Goal: Task Accomplishment & Management: Use online tool/utility

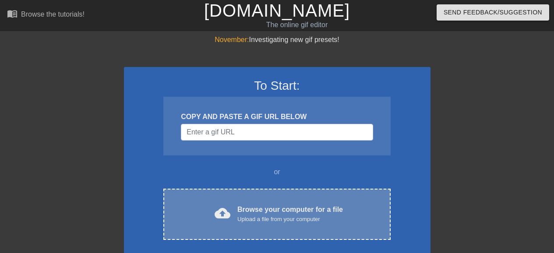
click at [276, 205] on div "Browse your computer for a file Upload a file from your computer" at bounding box center [290, 214] width 106 height 19
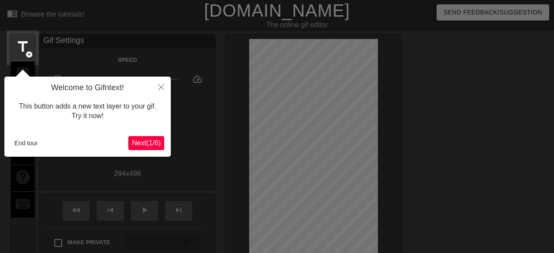
scroll to position [21, 0]
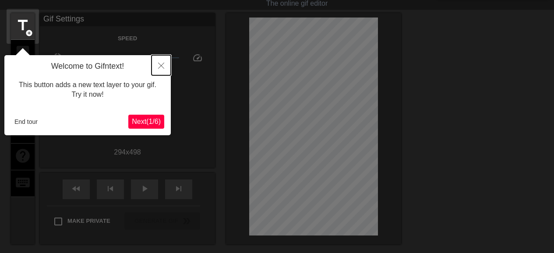
click at [161, 65] on icon "Close" at bounding box center [161, 66] width 6 height 6
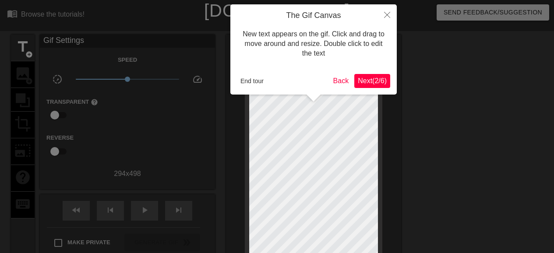
click at [373, 79] on span "Next ( 2 / 6 )" at bounding box center [372, 80] width 29 height 7
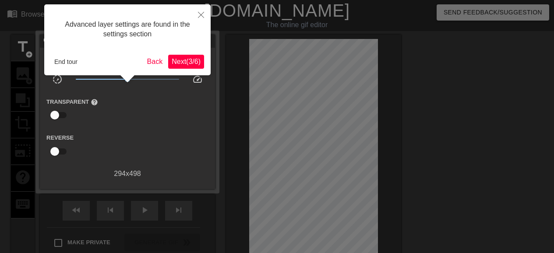
scroll to position [21, 0]
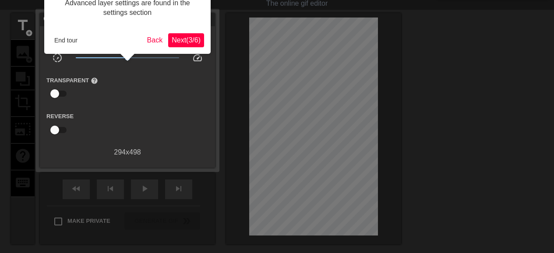
click at [191, 42] on span "Next ( 3 / 6 )" at bounding box center [186, 39] width 29 height 7
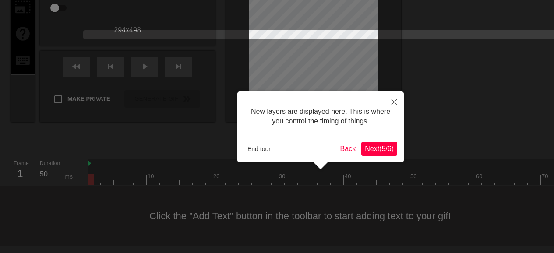
click at [372, 146] on span "Next ( 5 / 6 )" at bounding box center [379, 148] width 29 height 7
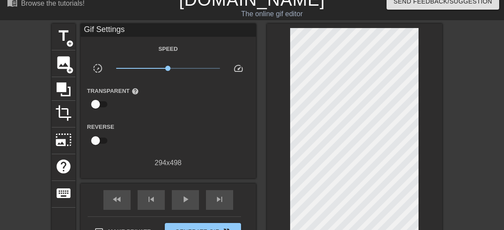
scroll to position [0, 0]
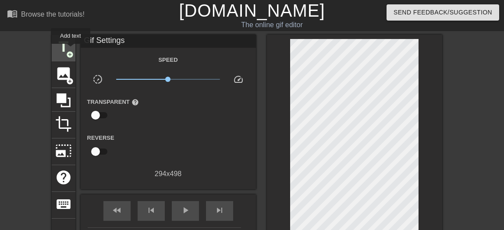
click at [71, 51] on span "add_circle" at bounding box center [69, 54] width 7 height 7
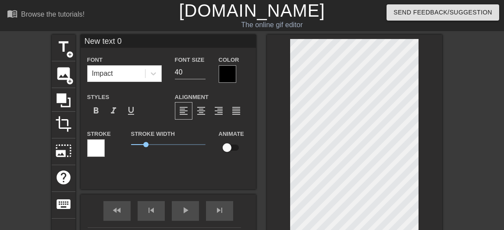
scroll to position [1, 1]
type textarea "New text"
type input "New text"
type textarea "New text"
type input "New tex"
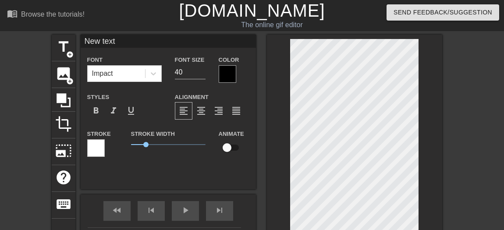
type textarea "New tex"
type input "New te"
type textarea "New te"
type input "New t"
type textarea "New t"
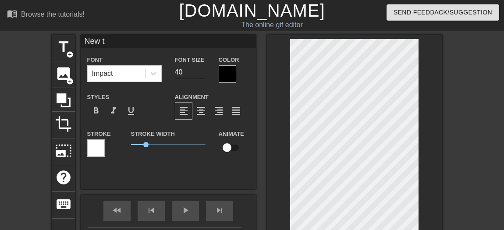
type input "New"
type textarea "New"
type input "New"
type textarea "New"
type input "Ne"
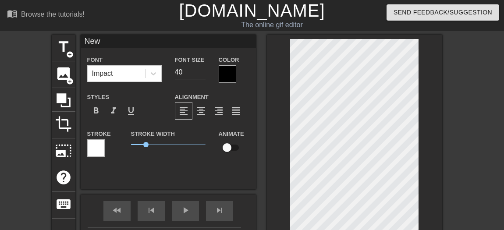
type textarea "Ne"
type input "N"
type textarea "N"
type input "M"
type textarea "M"
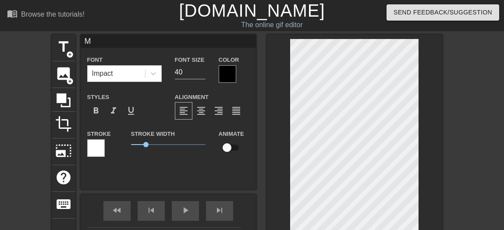
type input "MB"
type textarea "MB"
type input "MBA"
type textarea "MBA"
type input "MBA1"
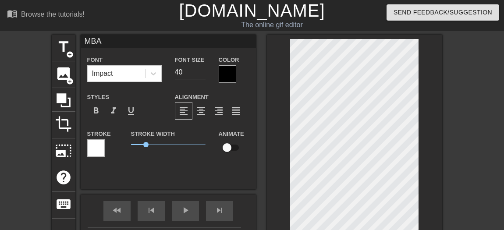
type textarea "MBA1"
type input "MBA1"
type textarea "MBA1"
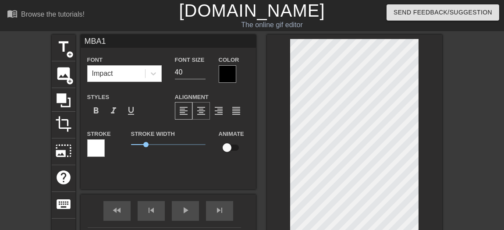
click at [197, 109] on span "format_align_center" at bounding box center [201, 111] width 11 height 11
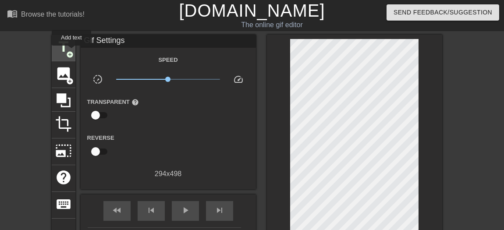
click at [71, 52] on span "add_circle" at bounding box center [69, 54] width 7 height 7
click at [64, 53] on span "title" at bounding box center [63, 47] width 17 height 17
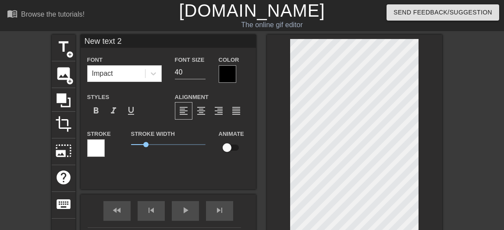
scroll to position [1, 2]
type input "New text"
type textarea "New text"
type input "New text"
type textarea "New text"
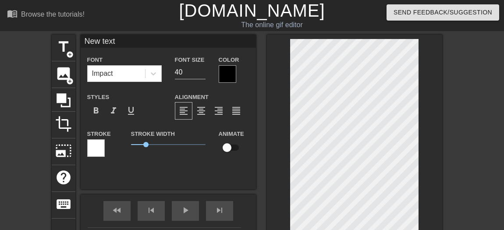
type input "New tex"
type textarea "New tex"
type input "New te"
type textarea "New te"
type input "New t"
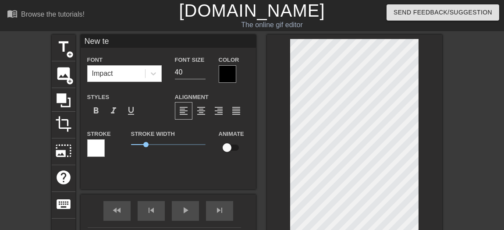
type textarea "New t"
type input "New"
type textarea "New"
type input "New"
type textarea "New"
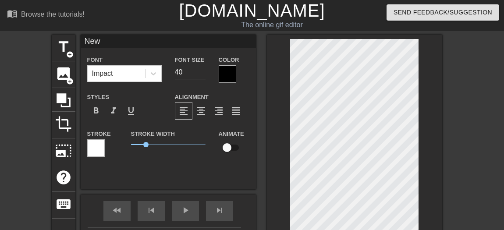
type input "Ne"
type textarea "Ne"
type input "N"
type textarea "N"
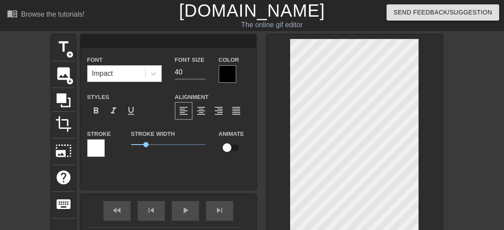
type input "M"
type textarea "M"
type input "MB"
type textarea "MB"
type input "MBA"
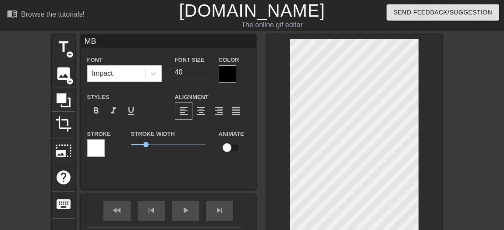
type textarea "MBA"
type input "MBA2"
type textarea "MBA2"
click at [180, 210] on span "play_arrow" at bounding box center [185, 210] width 11 height 11
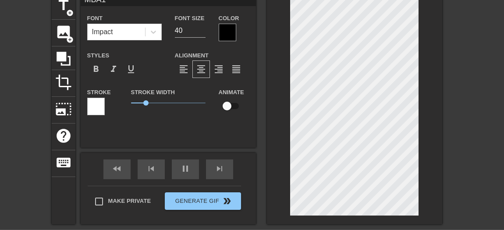
scroll to position [14, 0]
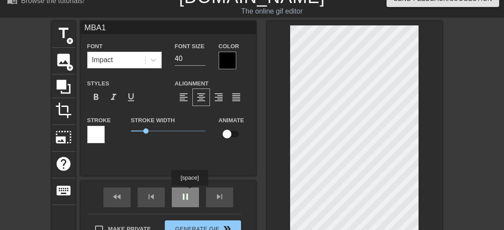
click at [189, 192] on span "pause" at bounding box center [185, 196] width 11 height 11
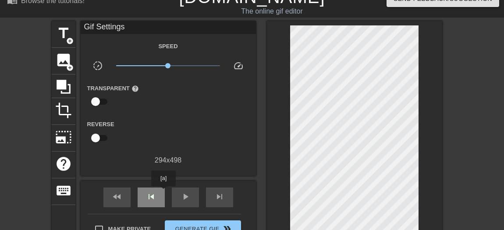
click at [163, 192] on div "skip_previous" at bounding box center [151, 198] width 27 height 20
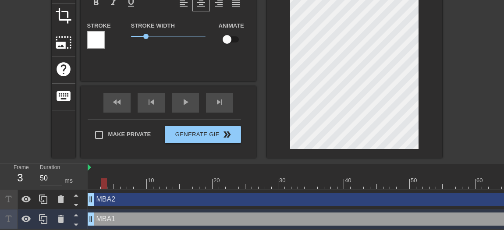
scroll to position [113, 0]
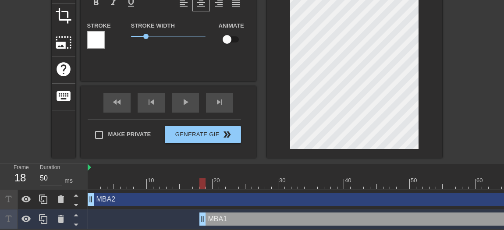
drag, startPoint x: 90, startPoint y: 212, endPoint x: 202, endPoint y: 212, distance: 112.2
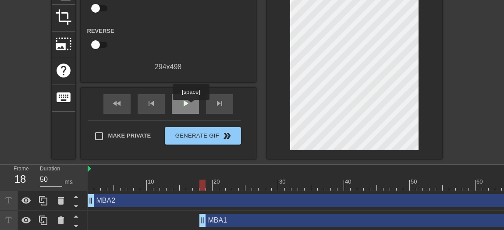
click at [191, 106] on div "play_arrow" at bounding box center [185, 104] width 27 height 20
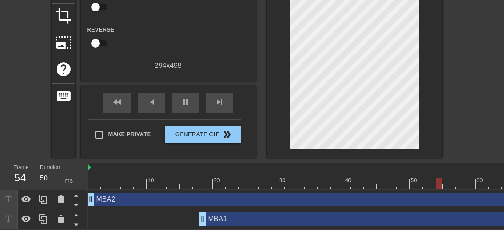
scroll to position [113, 0]
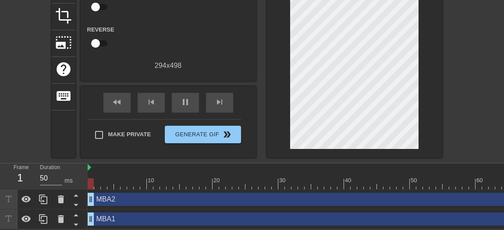
drag, startPoint x: 201, startPoint y: 216, endPoint x: 83, endPoint y: 216, distance: 117.8
click at [83, 216] on div "Frame 1 Duration 50 ms 10 20 30 40 50 60 70 MBA2 drag_handle drag_handle MBA1 d…" at bounding box center [252, 196] width 504 height 66
click at [100, 214] on div "MBA1 drag_handle drag_handle" at bounding box center [324, 218] width 473 height 13
drag, startPoint x: 100, startPoint y: 214, endPoint x: 249, endPoint y: 206, distance: 149.1
click at [249, 209] on div "MBA1 drag_handle drag_handle" at bounding box center [324, 219] width 473 height 20
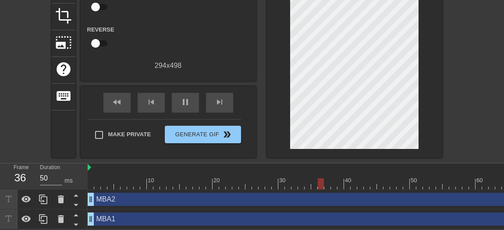
click at [145, 216] on div "MBA1 drag_handle drag_handle" at bounding box center [324, 218] width 473 height 13
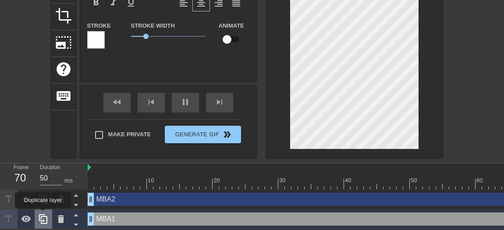
click at [43, 214] on icon at bounding box center [43, 219] width 11 height 11
type input "MBA1"
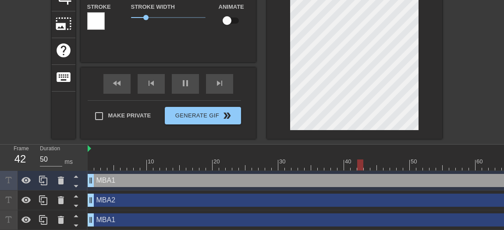
scroll to position [133, 0]
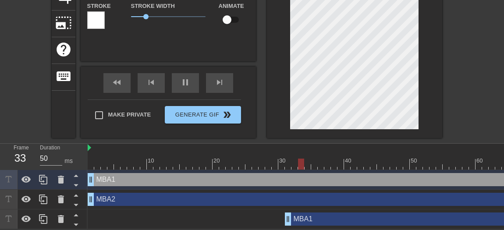
drag, startPoint x: 90, startPoint y: 218, endPoint x: 287, endPoint y: 224, distance: 196.8
click at [287, 224] on div "10 20 30 40 50 60 70 MBA1 drag_handle drag_handle MBA2 drag_handle drag_handle …" at bounding box center [296, 186] width 416 height 85
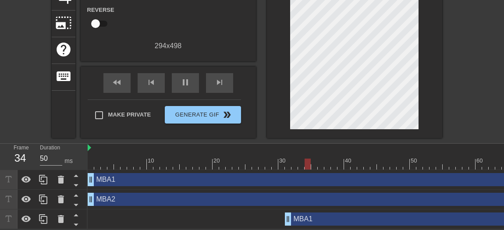
click at [96, 217] on div "MBA1 drag_handle drag_handle" at bounding box center [324, 218] width 473 height 13
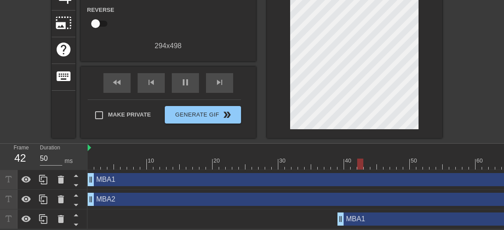
drag, startPoint x: 290, startPoint y: 215, endPoint x: 342, endPoint y: 209, distance: 52.8
click at [102, 176] on div "MBA1 drag_handle drag_handle" at bounding box center [324, 179] width 473 height 13
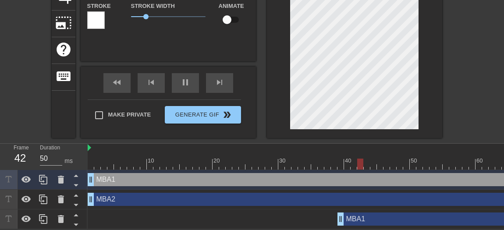
click at [125, 193] on div "MBA2 drag_handle drag_handle" at bounding box center [324, 199] width 473 height 13
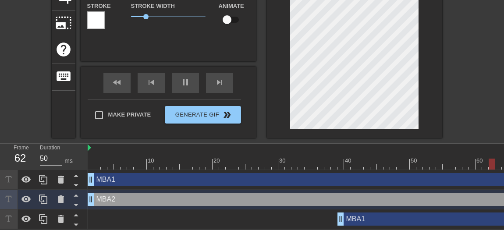
click at [138, 179] on div "MBA1 drag_handle drag_handle" at bounding box center [324, 179] width 473 height 13
type input "MBA1"
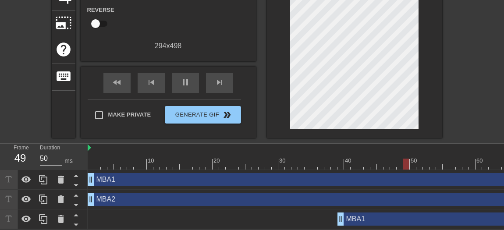
click at [235, 212] on div "MBA1 drag_handle drag_handle" at bounding box center [324, 218] width 473 height 13
click at [249, 212] on div "MBA1 drag_handle drag_handle" at bounding box center [324, 218] width 473 height 13
click at [380, 219] on div "MBA1 drag_handle drag_handle" at bounding box center [448, 218] width 223 height 13
click at [161, 216] on div "MBA1 drag_handle drag_handle" at bounding box center [324, 218] width 473 height 13
click at [409, 214] on div "MBA1 drag_handle drag_handle" at bounding box center [448, 218] width 223 height 13
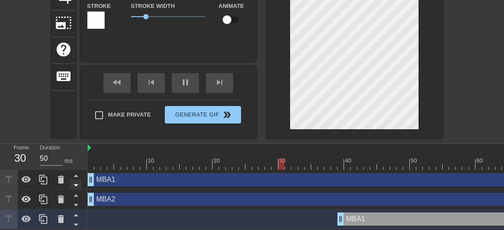
click at [73, 180] on icon at bounding box center [76, 185] width 11 height 11
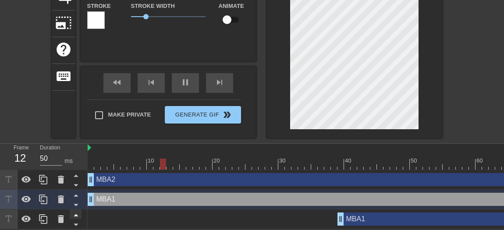
click at [77, 213] on icon at bounding box center [76, 214] width 11 height 11
type input "MBA1"
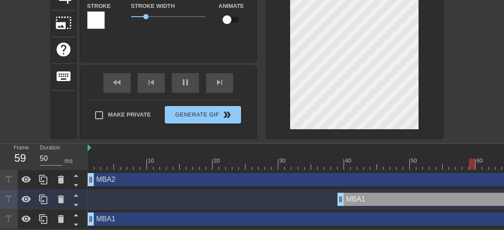
click at [369, 194] on div "MBA1 drag_handle drag_handle" at bounding box center [448, 199] width 223 height 13
click at [64, 214] on icon at bounding box center [61, 219] width 11 height 11
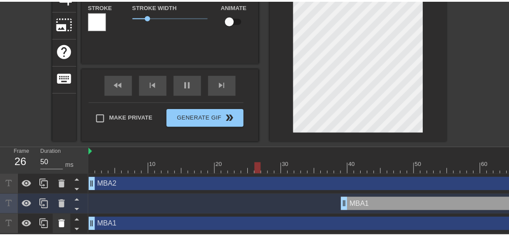
scroll to position [127, 0]
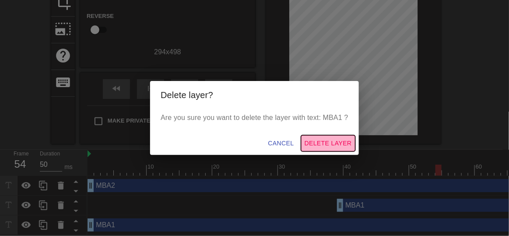
click at [332, 142] on span "Delete Layer" at bounding box center [328, 143] width 47 height 11
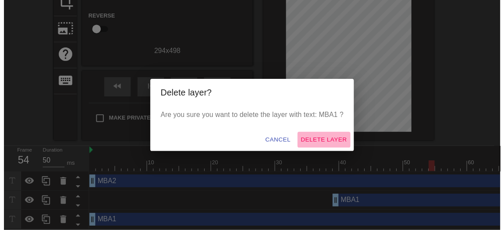
scroll to position [113, 0]
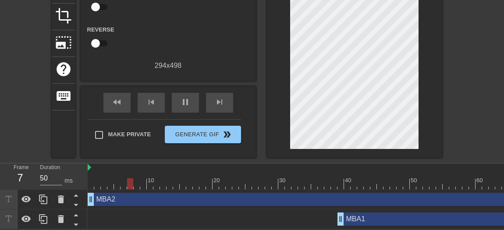
drag, startPoint x: 342, startPoint y: 213, endPoint x: 248, endPoint y: 209, distance: 93.4
drag, startPoint x: 248, startPoint y: 217, endPoint x: 342, endPoint y: 219, distance: 94.7
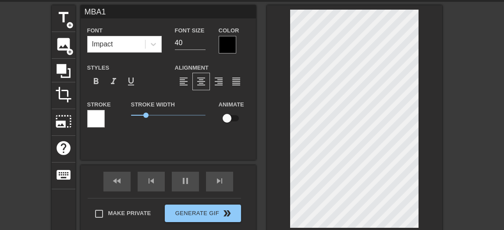
scroll to position [1, 1]
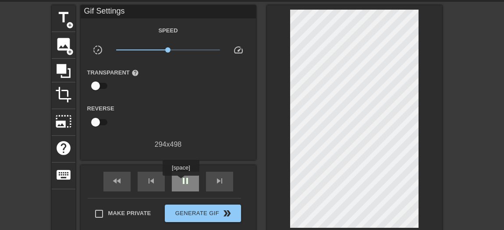
click at [180, 182] on span "pause" at bounding box center [185, 181] width 11 height 11
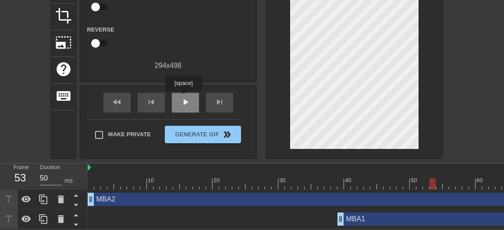
click at [183, 97] on span "play_arrow" at bounding box center [185, 102] width 11 height 11
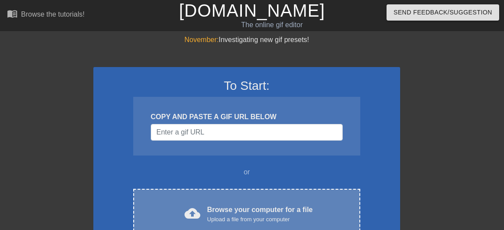
click at [264, 215] on div "Upload a file from your computer" at bounding box center [260, 219] width 106 height 9
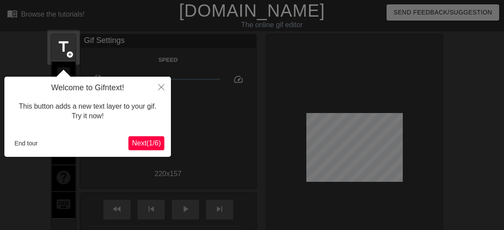
scroll to position [21, 0]
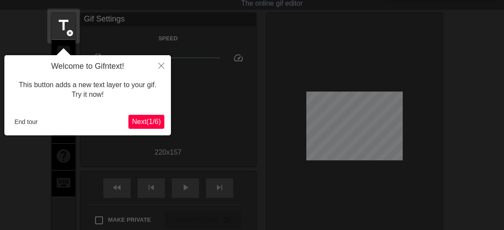
click at [148, 122] on span "Next ( 1 / 6 )" at bounding box center [146, 121] width 29 height 7
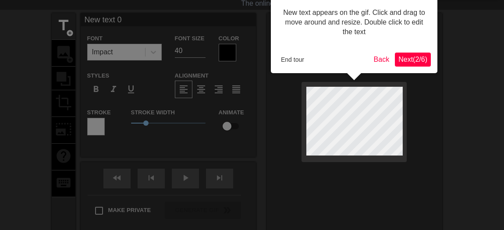
scroll to position [0, 0]
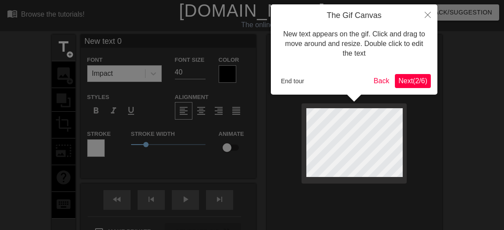
click at [414, 78] on span "Next ( 2 / 6 )" at bounding box center [412, 80] width 29 height 7
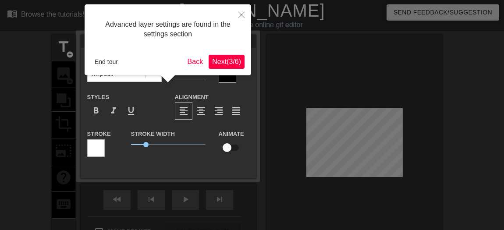
scroll to position [21, 0]
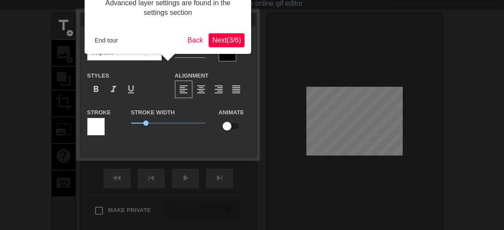
click at [231, 36] on span "Next ( 3 / 6 )" at bounding box center [226, 39] width 29 height 7
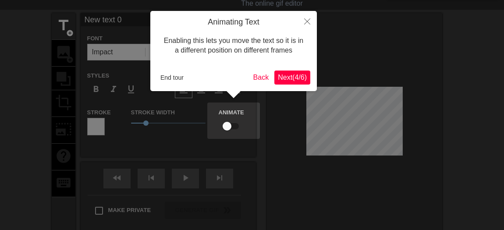
scroll to position [0, 0]
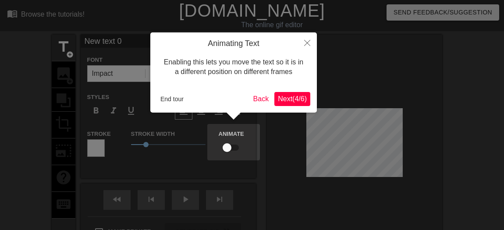
click at [288, 97] on span "Next ( 4 / 6 )" at bounding box center [292, 98] width 29 height 7
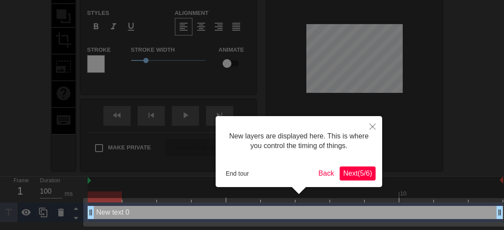
click at [361, 178] on button "Next ( 5 / 6 )" at bounding box center [358, 173] width 36 height 14
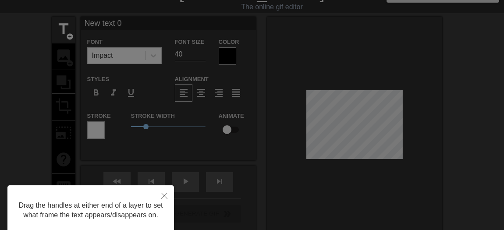
scroll to position [0, 0]
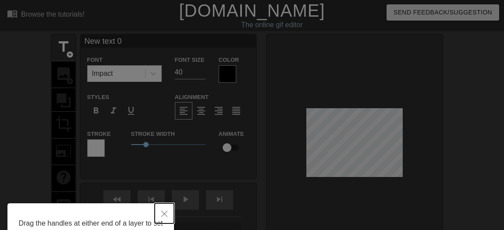
click at [160, 213] on button "Close" at bounding box center [164, 213] width 19 height 20
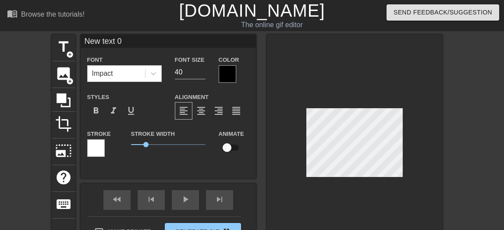
type textarea "New \ 0"
type input "New 0"
type textarea "New 0"
type input "New 0"
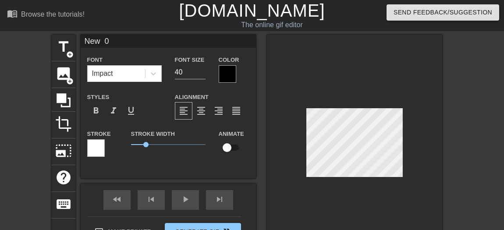
type textarea "New 0"
type input "New0"
type textarea "New0"
type input "Ne0"
type textarea "Ne0"
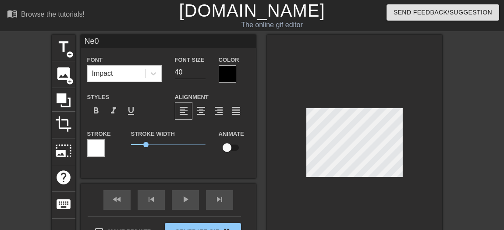
scroll to position [1, 1]
type input "Ne"
type textarea "Ne"
type input "N"
type textarea "N"
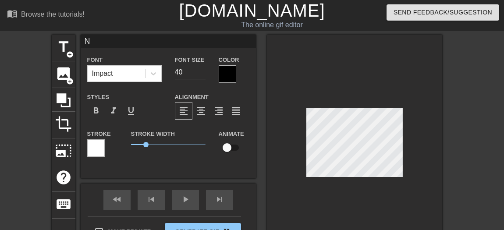
scroll to position [1, 1]
type input "M"
type textarea "M"
type input "MB"
type textarea "MB"
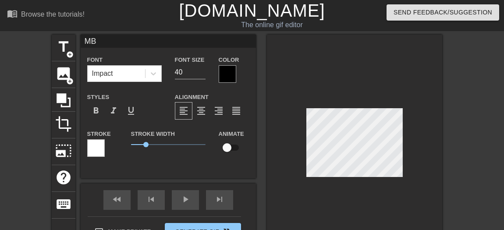
type input "MBA"
type textarea "MBA"
type input "MBA2"
type textarea "MBA2"
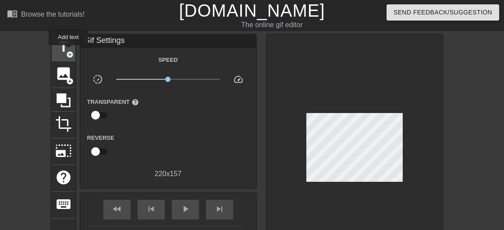
click at [68, 51] on span "add_circle" at bounding box center [69, 54] width 7 height 7
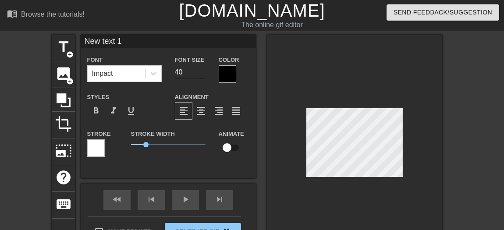
scroll to position [1, 2]
type input "New 1"
type textarea "New 1"
type input "New 1"
type textarea "New 1"
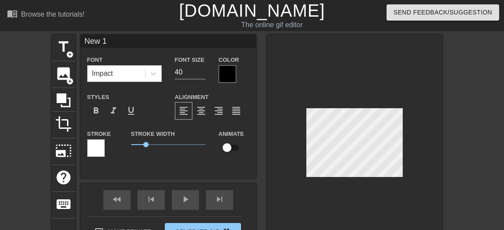
type input "Ne 1"
type textarea "Ne 1"
type input "N 1"
type textarea "N 1"
type input "1"
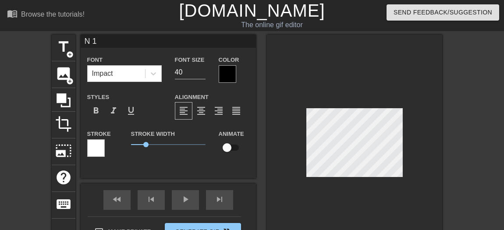
type textarea "1"
type input "C"
type textarea "C"
type input "CA"
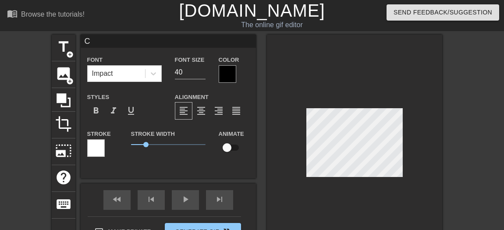
type textarea "CA"
type input "CAR"
type textarea "CAR"
type input "[PERSON_NAME]"
type textarea "[PERSON_NAME]"
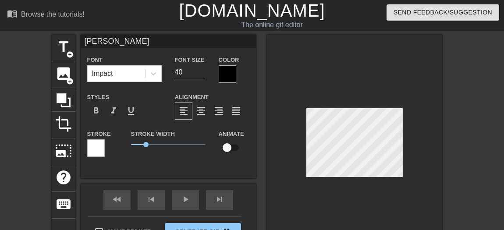
type input "CARRO"
type textarea "CARRO"
type input "CARROM"
type textarea "CARROM"
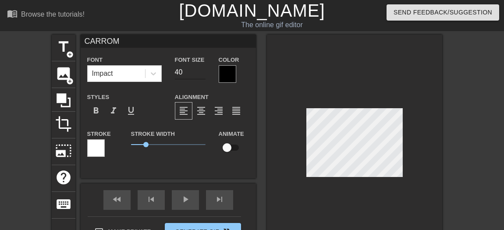
drag, startPoint x: 187, startPoint y: 65, endPoint x: 201, endPoint y: 74, distance: 16.4
click at [201, 74] on div "Font Size 40" at bounding box center [190, 68] width 44 height 28
click at [201, 74] on input "39" at bounding box center [190, 72] width 31 height 14
click at [201, 74] on input "38" at bounding box center [190, 72] width 31 height 14
click at [201, 74] on input "37" at bounding box center [190, 72] width 31 height 14
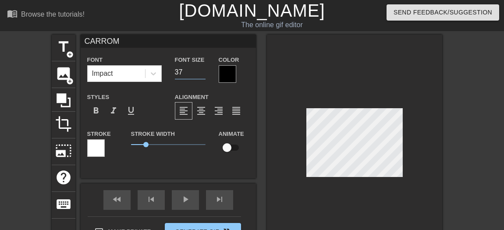
click at [201, 74] on input "36" at bounding box center [190, 72] width 31 height 14
click at [201, 74] on input "35" at bounding box center [190, 72] width 31 height 14
click at [201, 74] on input "34" at bounding box center [190, 72] width 31 height 14
click at [201, 74] on input "33" at bounding box center [190, 72] width 31 height 14
click at [201, 74] on input "32" at bounding box center [190, 72] width 31 height 14
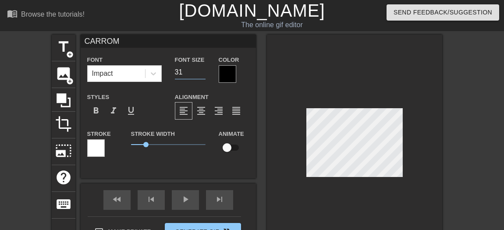
click at [201, 74] on input "31" at bounding box center [190, 72] width 31 height 14
click at [201, 74] on input "30" at bounding box center [190, 72] width 31 height 14
click at [201, 74] on input "29" at bounding box center [190, 72] width 31 height 14
click at [201, 74] on input "28" at bounding box center [190, 72] width 31 height 14
click at [201, 74] on input "27" at bounding box center [190, 72] width 31 height 14
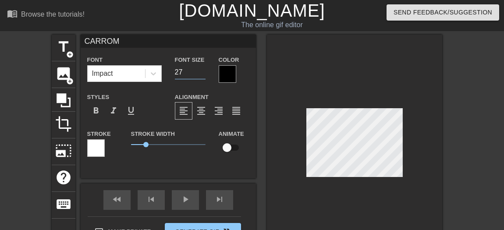
click at [201, 74] on input "26" at bounding box center [190, 72] width 31 height 14
click at [201, 74] on input "25" at bounding box center [190, 72] width 31 height 14
click at [201, 74] on input "24" at bounding box center [190, 72] width 31 height 14
click at [200, 74] on input "23" at bounding box center [190, 72] width 31 height 14
click at [200, 74] on input "22" at bounding box center [190, 72] width 31 height 14
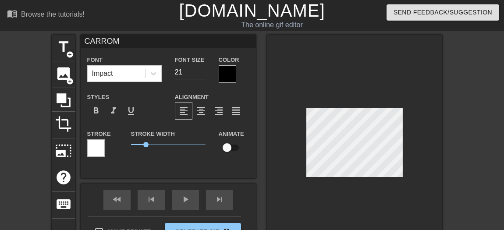
click at [200, 74] on input "21" at bounding box center [190, 72] width 31 height 14
click at [200, 74] on input "20" at bounding box center [190, 72] width 31 height 14
click at [200, 74] on input "19" at bounding box center [190, 72] width 31 height 14
click at [200, 74] on input "18" at bounding box center [190, 72] width 31 height 14
click at [200, 74] on input "17" at bounding box center [190, 72] width 31 height 14
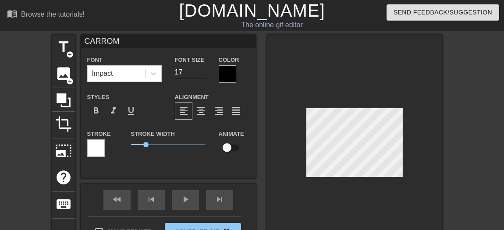
click at [200, 74] on input "16" at bounding box center [190, 72] width 31 height 14
click at [200, 74] on input "15" at bounding box center [190, 72] width 31 height 14
click at [200, 74] on input "14" at bounding box center [190, 72] width 31 height 14
type input "13"
click at [200, 74] on input "13" at bounding box center [190, 72] width 31 height 14
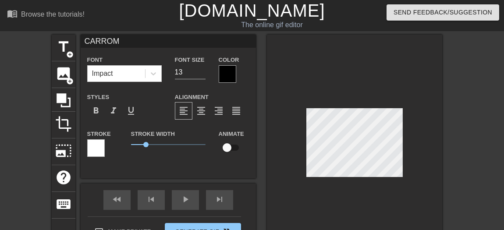
scroll to position [1, 2]
click at [188, 69] on input "13" at bounding box center [190, 72] width 31 height 14
click at [203, 68] on input "14" at bounding box center [190, 72] width 31 height 14
click at [203, 68] on input "15" at bounding box center [190, 72] width 31 height 14
type input "16"
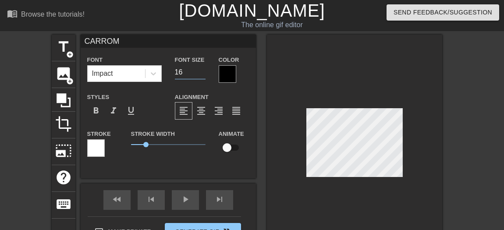
click at [203, 68] on input "16" at bounding box center [190, 72] width 31 height 14
click at [237, 145] on input "checkbox" at bounding box center [227, 147] width 50 height 17
checkbox input "true"
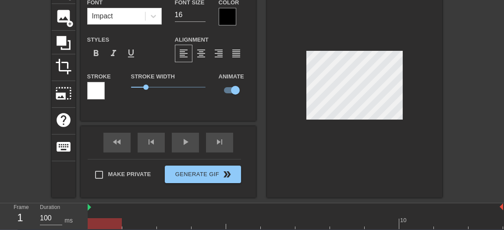
scroll to position [59, 0]
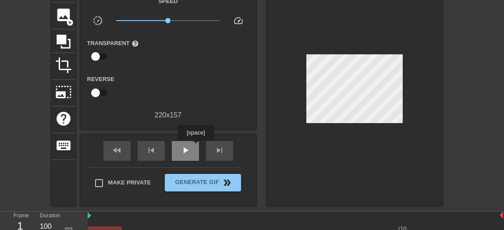
click at [195, 147] on div "play_arrow" at bounding box center [185, 151] width 27 height 20
click at [195, 147] on div "pause" at bounding box center [185, 151] width 27 height 20
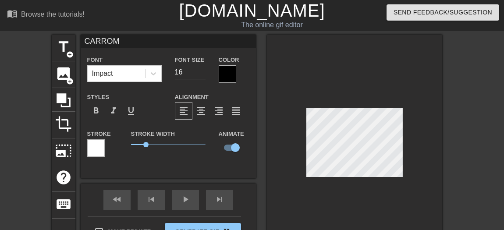
scroll to position [98, 0]
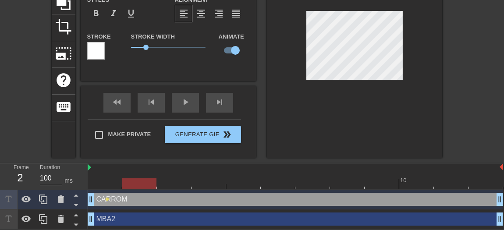
click at [9, 200] on icon at bounding box center [8, 199] width 6 height 6
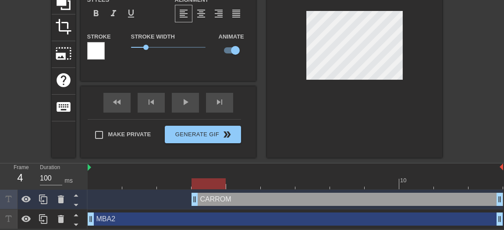
drag, startPoint x: 92, startPoint y: 199, endPoint x: 184, endPoint y: 206, distance: 92.7
click at [184, 206] on div "CARROM drag_handle drag_handle" at bounding box center [295, 200] width 415 height 20
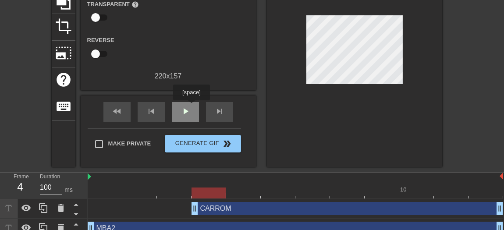
click at [191, 106] on div "play_arrow" at bounding box center [185, 112] width 27 height 20
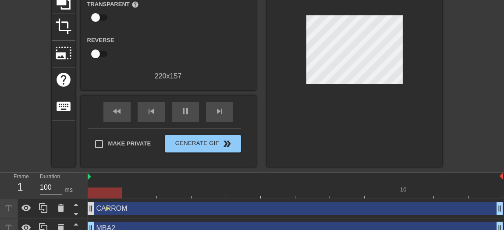
drag, startPoint x: 194, startPoint y: 210, endPoint x: 90, endPoint y: 212, distance: 104.3
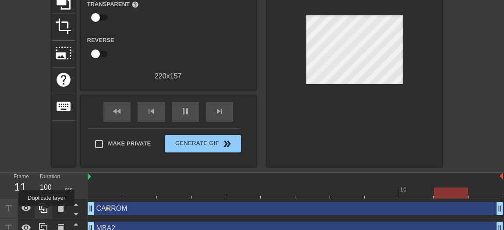
click at [46, 212] on icon at bounding box center [43, 208] width 8 height 10
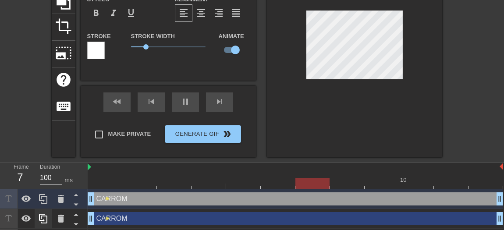
scroll to position [117, 0]
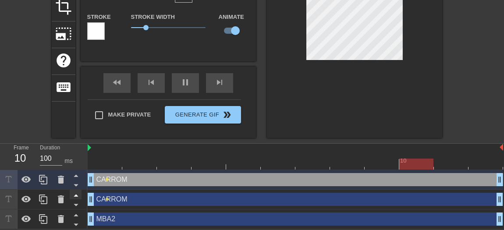
click at [75, 195] on icon at bounding box center [76, 196] width 4 height 2
click at [79, 186] on icon at bounding box center [76, 185] width 11 height 11
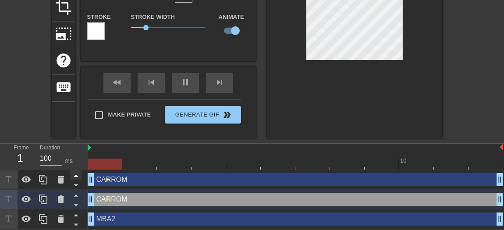
click at [75, 177] on icon at bounding box center [76, 176] width 4 height 2
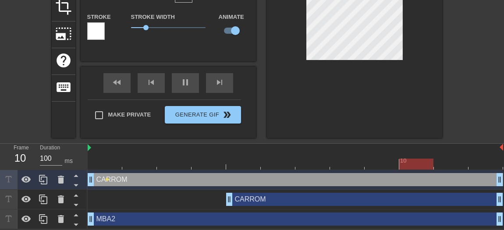
drag, startPoint x: 92, startPoint y: 197, endPoint x: 225, endPoint y: 197, distance: 133.2
click at [225, 197] on div "CARROM drag_handle drag_handle" at bounding box center [295, 199] width 415 height 13
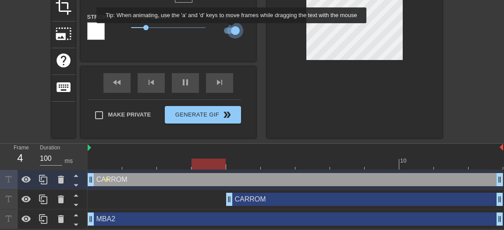
click at [232, 29] on input "checkbox" at bounding box center [235, 30] width 50 height 17
click at [232, 29] on input "checkbox" at bounding box center [227, 30] width 50 height 17
checkbox input "true"
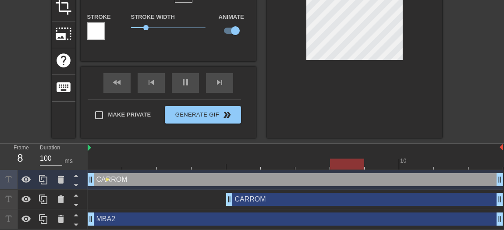
click at [263, 198] on div "CARROM drag_handle drag_handle" at bounding box center [364, 199] width 277 height 13
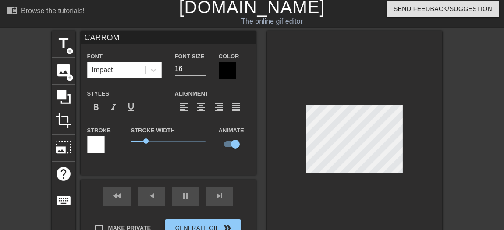
scroll to position [0, 0]
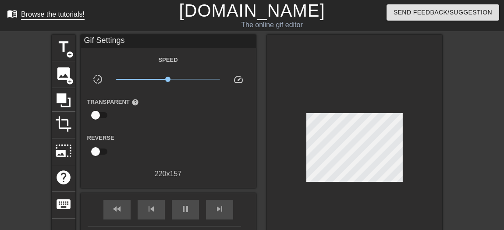
click at [64, 13] on div "Browse the tutorials!" at bounding box center [53, 14] width 64 height 7
click at [186, 204] on span "pause" at bounding box center [185, 209] width 11 height 11
click at [75, 53] on div "title add_circle" at bounding box center [64, 48] width 24 height 27
click at [65, 48] on span "title" at bounding box center [63, 47] width 17 height 17
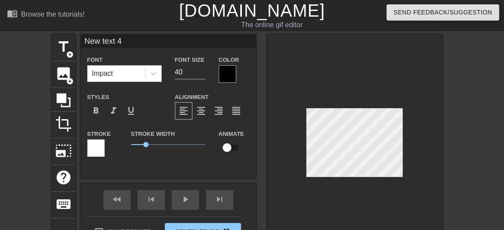
scroll to position [1, 1]
type input "New text"
type textarea "New text"
type input "New text"
type textarea "New text"
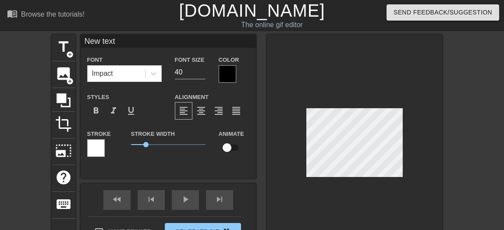
type input "New tex"
type textarea "New tex"
type input "New te"
type textarea "New te"
type input "New t"
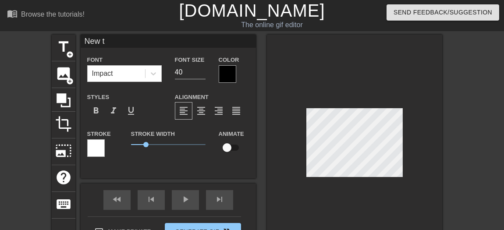
type textarea "New t"
type input "New"
type textarea "New"
type input "New"
type textarea "New"
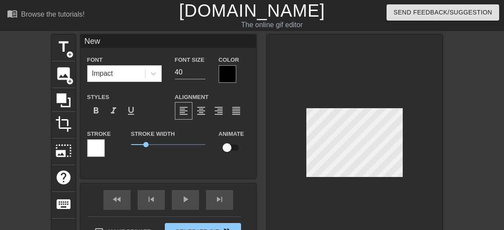
type input "Ne"
type textarea "Ne"
type input "N"
type textarea "N"
type input "M"
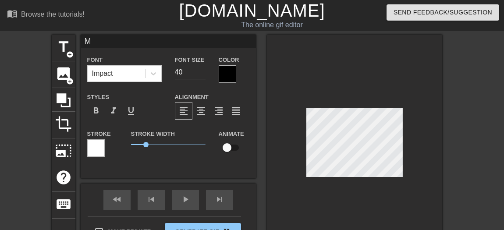
type textarea "M"
type input "MB"
type textarea "MB"
type input "MBA"
type textarea "MBA"
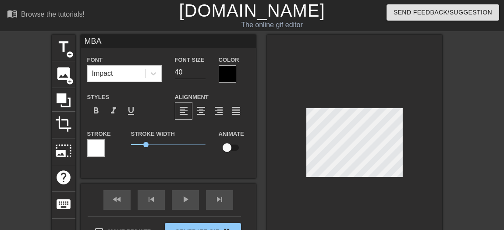
type input "MBA1"
type textarea "MBA1"
click at [200, 75] on input "39" at bounding box center [190, 72] width 31 height 14
click at [200, 75] on input "38" at bounding box center [190, 72] width 31 height 14
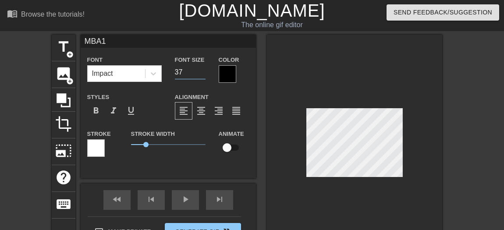
click at [200, 75] on input "37" at bounding box center [190, 72] width 31 height 14
click at [200, 74] on input "36" at bounding box center [190, 72] width 31 height 14
click at [200, 74] on input "35" at bounding box center [190, 72] width 31 height 14
click at [200, 74] on input "34" at bounding box center [190, 72] width 31 height 14
click at [200, 74] on input "33" at bounding box center [190, 72] width 31 height 14
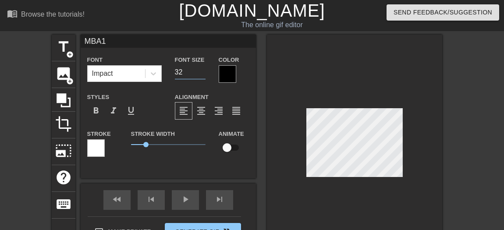
click at [200, 74] on input "32" at bounding box center [190, 72] width 31 height 14
click at [200, 74] on input "31" at bounding box center [190, 72] width 31 height 14
click at [200, 74] on input "30" at bounding box center [190, 72] width 31 height 14
click at [200, 74] on input "29" at bounding box center [190, 72] width 31 height 14
click at [200, 74] on input "28" at bounding box center [190, 72] width 31 height 14
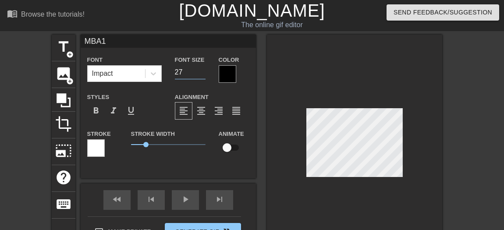
click at [200, 74] on input "27" at bounding box center [190, 72] width 31 height 14
click at [200, 74] on input "26" at bounding box center [190, 72] width 31 height 14
click at [200, 74] on input "25" at bounding box center [190, 72] width 31 height 14
click at [200, 74] on input "24" at bounding box center [190, 72] width 31 height 14
click at [200, 74] on input "23" at bounding box center [190, 72] width 31 height 14
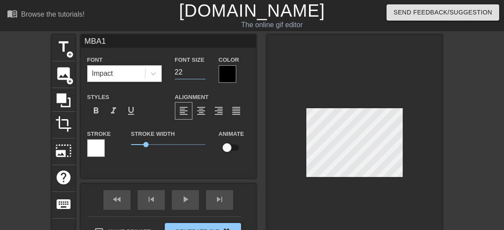
click at [200, 74] on input "22" at bounding box center [190, 72] width 31 height 14
click at [200, 74] on input "21" at bounding box center [190, 72] width 31 height 14
click at [200, 74] on input "20" at bounding box center [190, 72] width 31 height 14
click at [200, 74] on input "19" at bounding box center [190, 72] width 31 height 14
click at [200, 74] on input "18" at bounding box center [190, 72] width 31 height 14
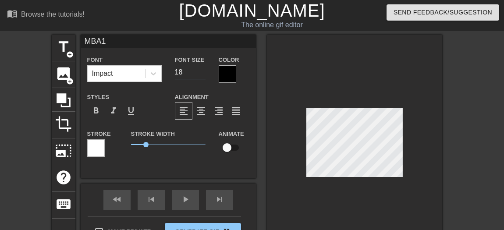
click at [200, 74] on input "17" at bounding box center [190, 72] width 31 height 14
click at [200, 74] on input "16" at bounding box center [190, 72] width 31 height 14
click at [200, 74] on input "15" at bounding box center [190, 72] width 31 height 14
click at [200, 74] on input "14" at bounding box center [190, 72] width 31 height 14
click at [204, 68] on input "15" at bounding box center [190, 72] width 31 height 14
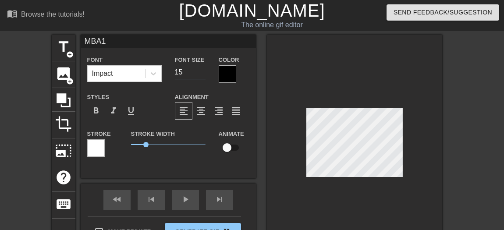
click at [204, 68] on input "16" at bounding box center [190, 72] width 31 height 14
type input "17"
click at [204, 68] on input "17" at bounding box center [190, 72] width 31 height 14
click at [234, 144] on input "checkbox" at bounding box center [227, 147] width 50 height 17
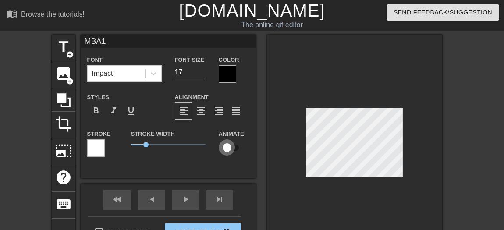
checkbox input "true"
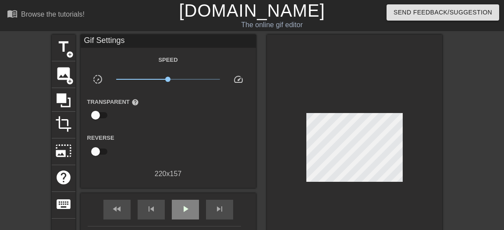
click at [186, 196] on div "fast_rewind skip_previous play_arrow skip_next" at bounding box center [168, 209] width 143 height 33
click at [184, 205] on span "play_arrow" at bounding box center [185, 209] width 11 height 11
drag, startPoint x: 167, startPoint y: 81, endPoint x: 142, endPoint y: 85, distance: 25.2
click at [142, 85] on div "x0.355" at bounding box center [168, 81] width 117 height 14
click at [147, 79] on span "x0.398" at bounding box center [168, 79] width 104 height 11
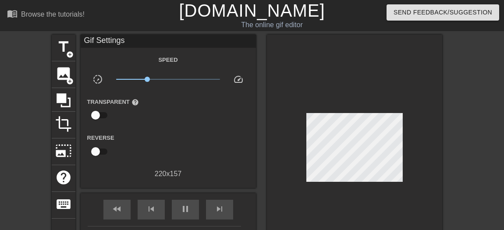
click at [152, 78] on span "x0.398" at bounding box center [168, 79] width 104 height 11
click at [156, 78] on span "x0.484" at bounding box center [168, 79] width 104 height 11
click at [179, 203] on div "pause" at bounding box center [185, 210] width 27 height 20
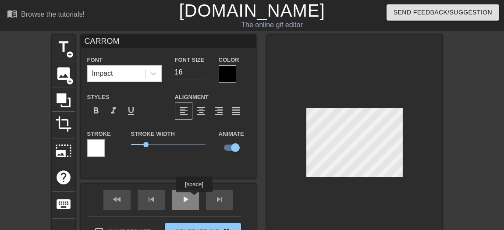
click at [193, 198] on div "fast_rewind skip_previous play_arrow skip_next" at bounding box center [168, 200] width 143 height 33
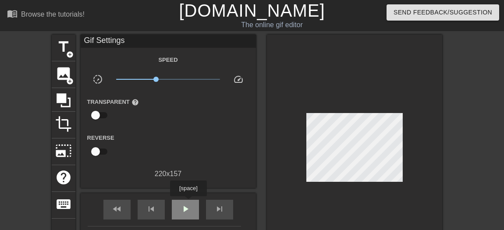
click at [188, 202] on div "play_arrow" at bounding box center [185, 210] width 27 height 20
click at [177, 208] on div "pause" at bounding box center [185, 210] width 27 height 20
click at [177, 208] on div "play_arrow" at bounding box center [185, 210] width 27 height 20
click at [177, 208] on div "pause" at bounding box center [185, 210] width 27 height 20
click at [177, 208] on div "play_arrow" at bounding box center [185, 210] width 27 height 20
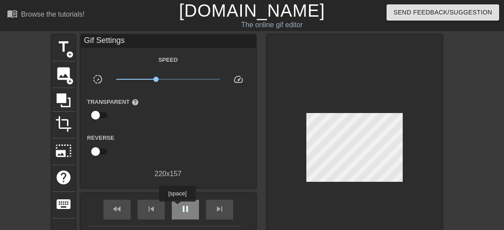
click at [177, 208] on div "pause" at bounding box center [185, 210] width 27 height 20
click at [177, 208] on div "play_arrow" at bounding box center [185, 210] width 27 height 20
click at [177, 208] on div "pause" at bounding box center [185, 210] width 27 height 20
click at [177, 208] on div "play_arrow" at bounding box center [185, 210] width 27 height 20
click at [177, 208] on div "pause" at bounding box center [185, 210] width 27 height 20
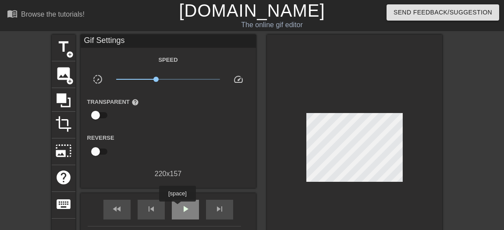
click at [177, 208] on div "play_arrow" at bounding box center [185, 210] width 27 height 20
click at [177, 208] on div "pause" at bounding box center [185, 210] width 27 height 20
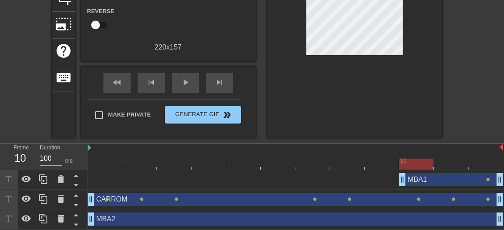
drag, startPoint x: 473, startPoint y: 179, endPoint x: 421, endPoint y: 177, distance: 52.2
click at [190, 87] on div "play_arrow" at bounding box center [185, 83] width 27 height 20
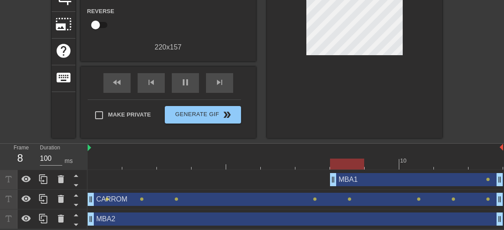
drag, startPoint x: 402, startPoint y: 182, endPoint x: 342, endPoint y: 183, distance: 60.0
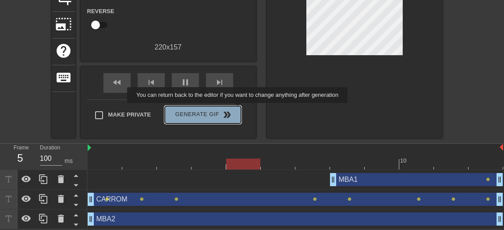
click at [238, 109] on button "Generate Gif double_arrow" at bounding box center [203, 115] width 76 height 18
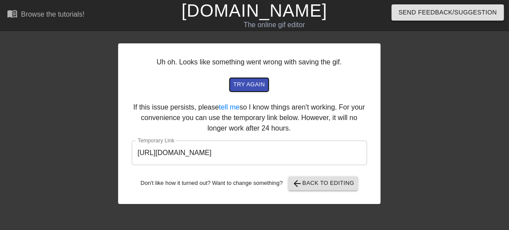
click at [258, 82] on span "try again" at bounding box center [250, 85] width 32 height 10
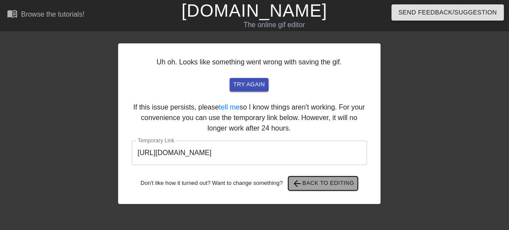
click at [328, 181] on span "arrow_back Back to Editing" at bounding box center [323, 183] width 63 height 11
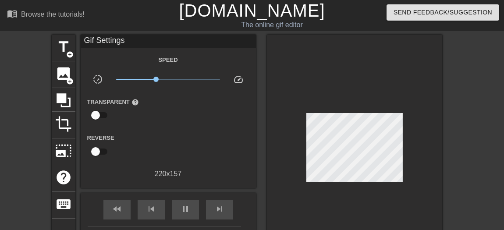
click at [165, 79] on span "x0.589" at bounding box center [168, 79] width 104 height 11
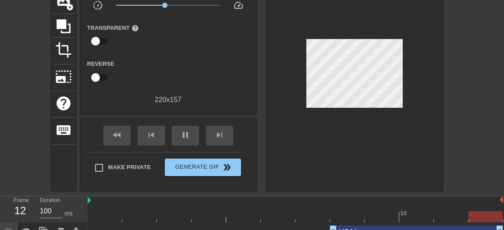
scroll to position [114, 0]
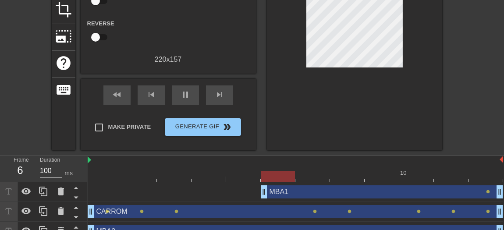
drag, startPoint x: 334, startPoint y: 191, endPoint x: 262, endPoint y: 182, distance: 72.9
click at [262, 182] on div "MBA1 drag_handle drag_handle lens" at bounding box center [295, 192] width 415 height 20
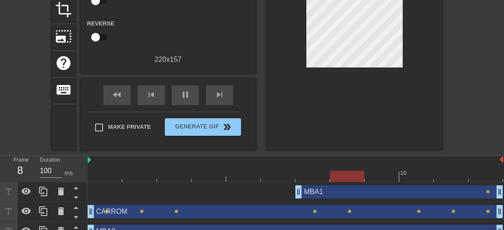
drag, startPoint x: 262, startPoint y: 191, endPoint x: 280, endPoint y: 191, distance: 18.8
click at [280, 191] on div "MBA1 drag_handle drag_handle lens" at bounding box center [295, 191] width 415 height 13
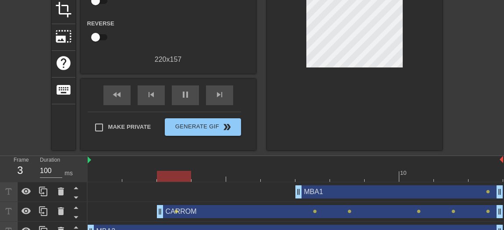
drag, startPoint x: 92, startPoint y: 212, endPoint x: 145, endPoint y: 214, distance: 53.1
click at [145, 214] on div "CARROM drag_handle drag_handle lens lens lens lens lens lens" at bounding box center [295, 211] width 415 height 13
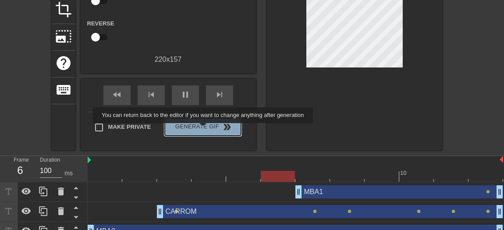
click at [204, 129] on span "Generate Gif double_arrow" at bounding box center [202, 127] width 69 height 11
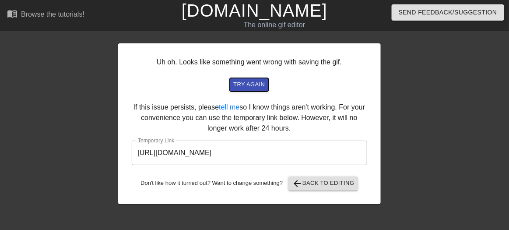
click at [253, 82] on span "try again" at bounding box center [250, 85] width 32 height 10
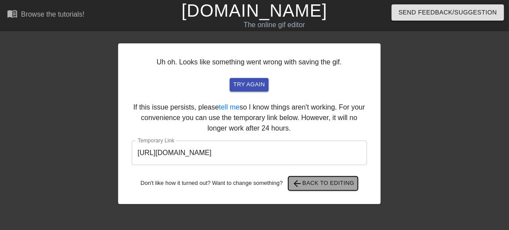
click at [350, 180] on span "arrow_back Back to Editing" at bounding box center [323, 183] width 63 height 11
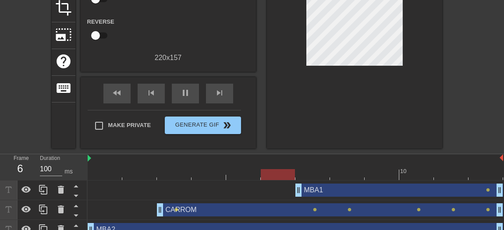
scroll to position [117, 0]
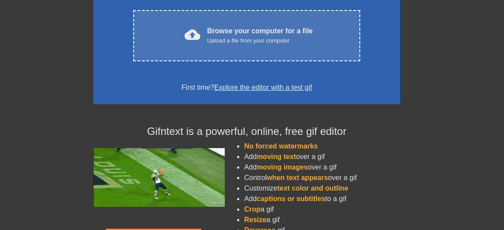
scroll to position [175, 0]
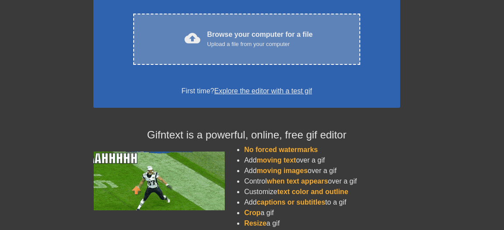
click at [294, 42] on div "Upload a file from your computer" at bounding box center [260, 44] width 106 height 9
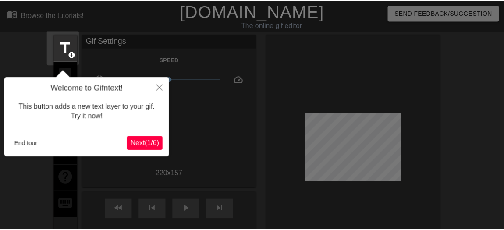
scroll to position [21, 0]
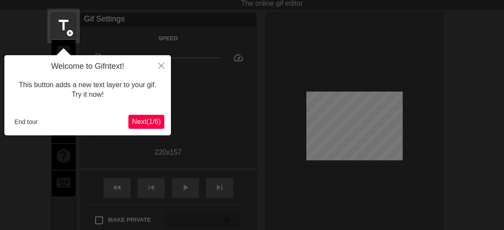
click at [146, 127] on button "Next ( 1 / 6 )" at bounding box center [146, 122] width 36 height 14
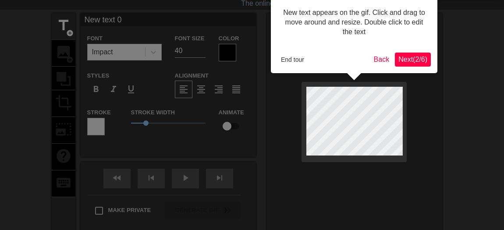
scroll to position [0, 0]
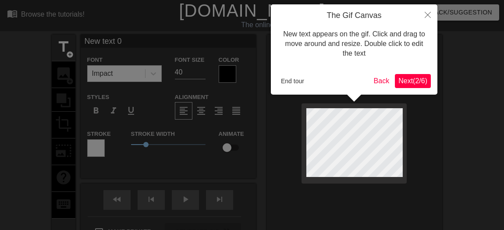
click at [146, 127] on div at bounding box center [252, 156] width 504 height 313
click at [417, 84] on span "Next ( 2 / 6 )" at bounding box center [412, 80] width 29 height 7
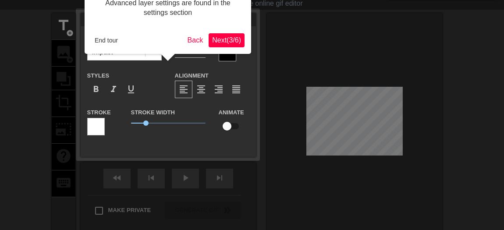
click at [241, 42] on button "Next ( 3 / 6 )" at bounding box center [227, 40] width 36 height 14
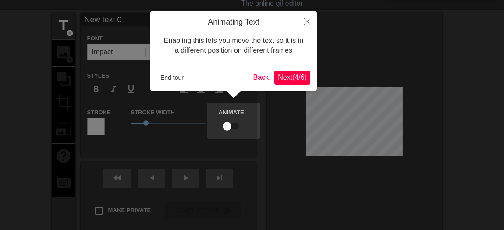
scroll to position [0, 0]
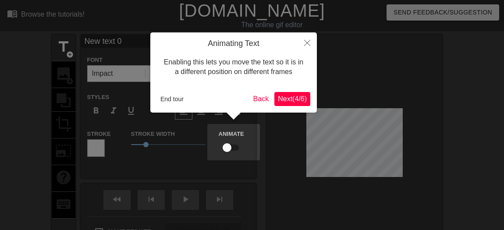
click at [306, 92] on button "Next ( 4 / 6 )" at bounding box center [292, 99] width 36 height 14
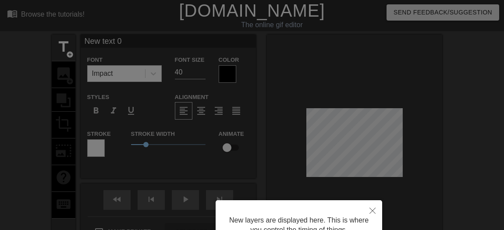
scroll to position [84, 0]
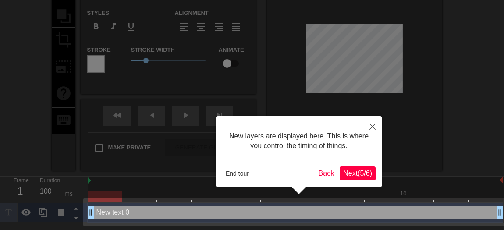
click at [351, 173] on span "Next ( 5 / 6 )" at bounding box center [357, 173] width 29 height 7
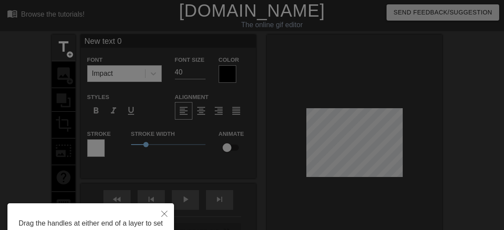
scroll to position [81, 0]
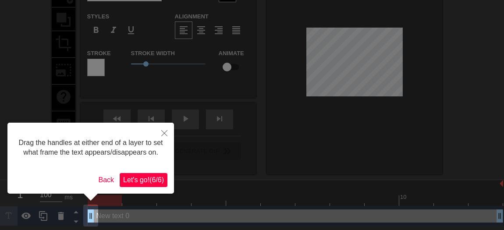
click at [149, 182] on span "Let's go! ( 6 / 6 )" at bounding box center [143, 179] width 41 height 7
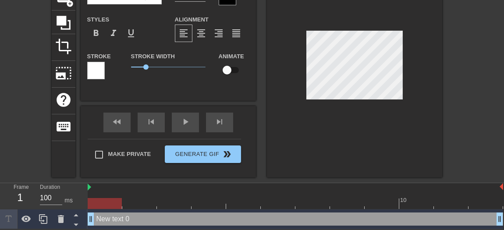
drag, startPoint x: 107, startPoint y: 69, endPoint x: 116, endPoint y: 106, distance: 38.7
click at [116, 106] on div "New text 0 Font Impact Font Size 40 Color Styles format_bold format_italic form…" at bounding box center [168, 67] width 175 height 220
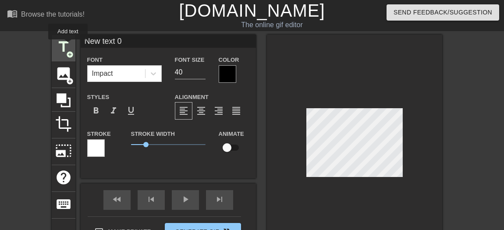
click at [68, 46] on span "title" at bounding box center [63, 47] width 17 height 17
type input "New 1"
type textarea "New 1"
type input "New 1"
type textarea "New 1"
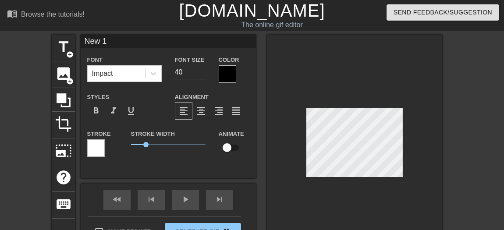
type input "Ne 1"
type textarea "Ne 1"
type input "N 1"
type textarea "N 1"
type input "1"
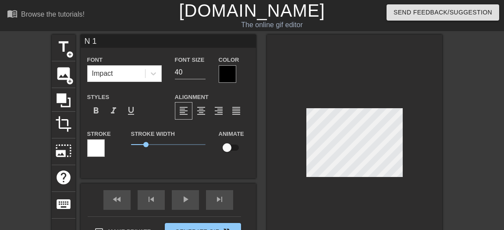
type textarea "1"
type input "M 1"
type textarea "M 1"
type input "MB 1"
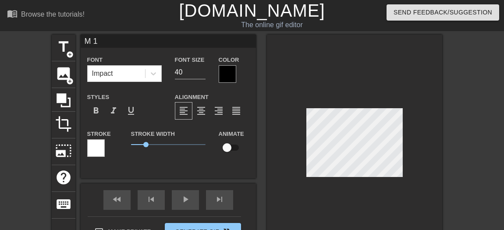
type textarea "MB 1"
type input "MBA 1"
type textarea "MBA 1"
type input "MBA2 1"
type textarea "MBA2 1"
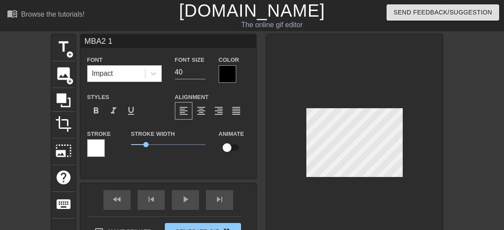
scroll to position [1, 2]
type input "Ne text 0"
type textarea "Ne text 0"
type input "Ne text"
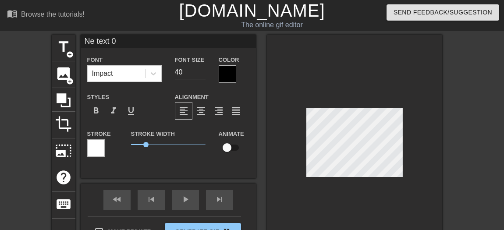
type textarea "Ne text"
type input "Ne text"
type textarea "Ne text"
type input "Ne tex"
type textarea "Ne tex"
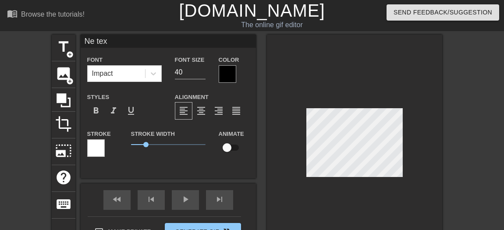
type input "Ne te"
type textarea "Ne te"
type input "Ne t"
type textarea "Ne t"
type input "Ne"
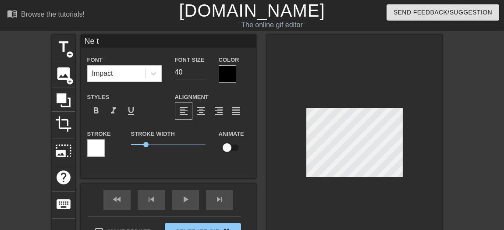
type textarea "Ne"
type input "Ne"
type textarea "Ne"
type input "N"
type textarea "N"
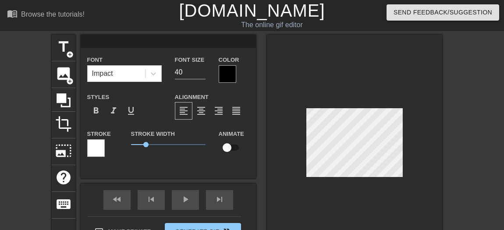
type input "C"
type textarea "C"
type input "CA"
type textarea "CA"
type input "CAR"
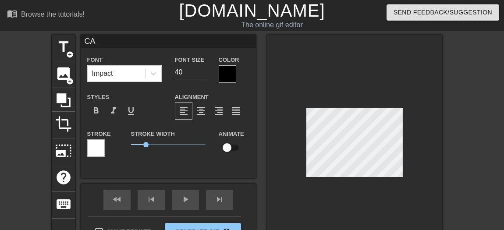
type textarea "CAR"
type input "CARO"
type textarea "CARO"
type input "CAROM"
type textarea "CAROM"
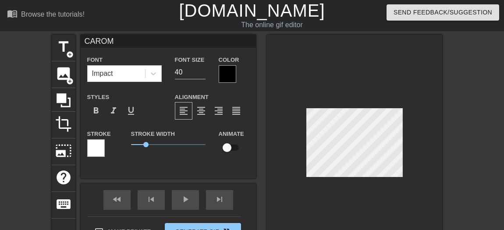
scroll to position [1, 2]
type input "CARO"
type textarea "CARO"
type input "CAR"
type textarea "CAR"
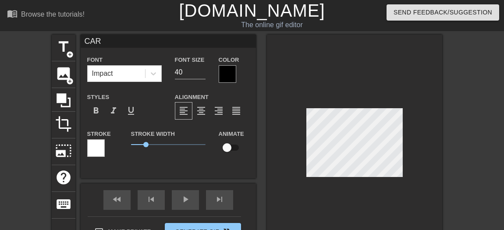
type input "[PERSON_NAME]"
type textarea "[PERSON_NAME]"
type input "CARRO"
type textarea "CARRO"
type input "CARROM"
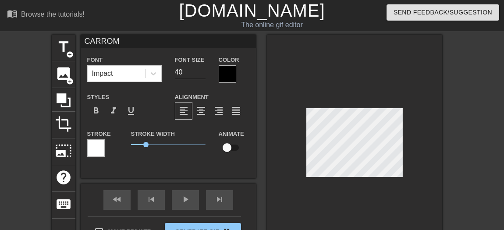
type textarea "CARROM"
click at [182, 75] on input "40" at bounding box center [190, 72] width 31 height 14
click at [203, 74] on input "39" at bounding box center [190, 72] width 31 height 14
click at [203, 74] on input "38" at bounding box center [190, 72] width 31 height 14
click at [203, 74] on input "37" at bounding box center [190, 72] width 31 height 14
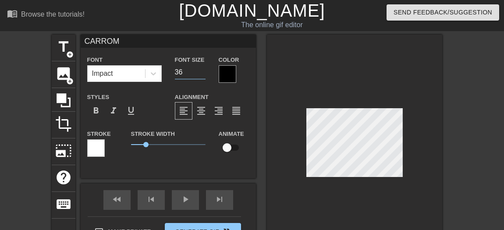
click at [203, 74] on input "36" at bounding box center [190, 72] width 31 height 14
click at [203, 74] on input "35" at bounding box center [190, 72] width 31 height 14
click at [203, 74] on input "34" at bounding box center [190, 72] width 31 height 14
click at [203, 74] on input "33" at bounding box center [190, 72] width 31 height 14
click at [203, 74] on input "32" at bounding box center [190, 72] width 31 height 14
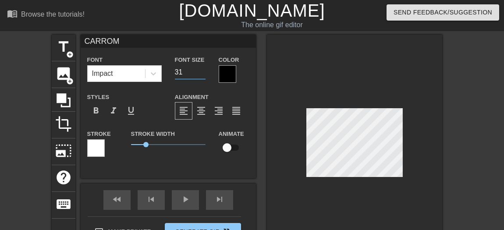
click at [203, 74] on input "31" at bounding box center [190, 72] width 31 height 14
click at [203, 74] on input "30" at bounding box center [190, 72] width 31 height 14
click at [203, 74] on input "29" at bounding box center [190, 72] width 31 height 14
click at [203, 74] on input "28" at bounding box center [190, 72] width 31 height 14
click at [203, 74] on input "27" at bounding box center [190, 72] width 31 height 14
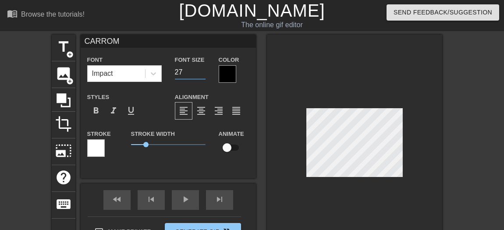
click at [203, 74] on input "26" at bounding box center [190, 72] width 31 height 14
click at [203, 74] on input "25" at bounding box center [190, 72] width 31 height 14
click at [203, 74] on input "24" at bounding box center [190, 72] width 31 height 14
click at [203, 74] on input "23" at bounding box center [190, 72] width 31 height 14
click at [203, 74] on input "22" at bounding box center [190, 72] width 31 height 14
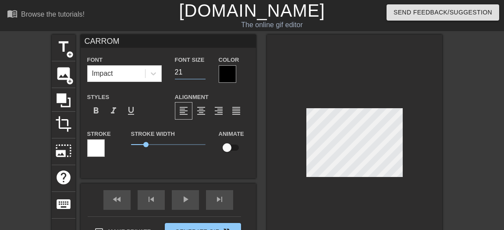
click at [203, 74] on input "21" at bounding box center [190, 72] width 31 height 14
click at [203, 74] on input "20" at bounding box center [190, 72] width 31 height 14
click at [203, 74] on input "19" at bounding box center [190, 72] width 31 height 14
click at [203, 74] on input "18" at bounding box center [190, 72] width 31 height 14
click at [203, 74] on input "17" at bounding box center [190, 72] width 31 height 14
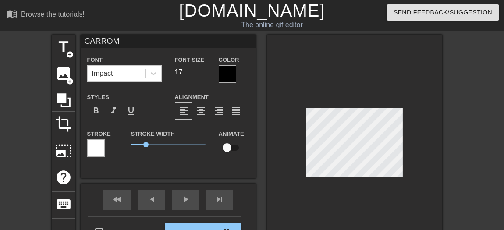
click at [203, 74] on input "16" at bounding box center [190, 72] width 31 height 14
click at [203, 74] on input "15" at bounding box center [190, 72] width 31 height 14
type input "14"
click at [203, 74] on input "14" at bounding box center [190, 72] width 31 height 14
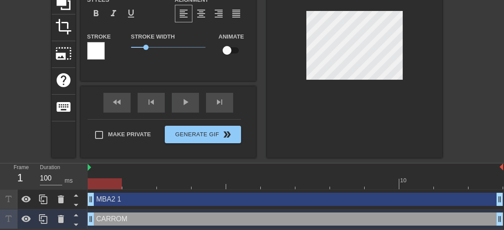
scroll to position [98, 0]
click at [235, 46] on input "checkbox" at bounding box center [227, 50] width 50 height 17
checkbox input "true"
click at [50, 204] on div at bounding box center [44, 199] width 18 height 19
type input "MBA2 1"
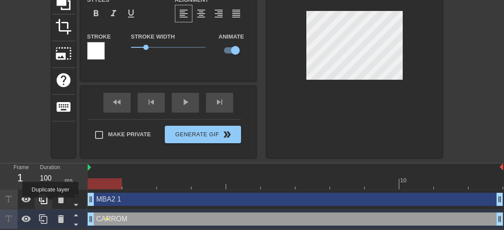
type input "40"
checkbox input "false"
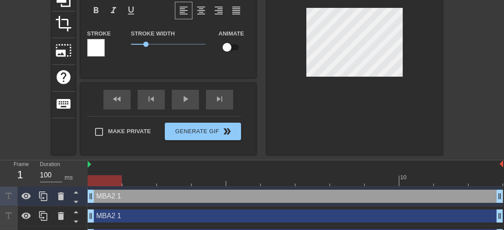
scroll to position [117, 0]
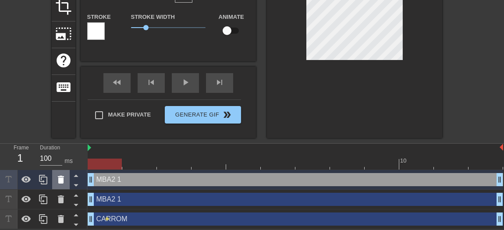
click at [64, 175] on icon at bounding box center [61, 179] width 11 height 11
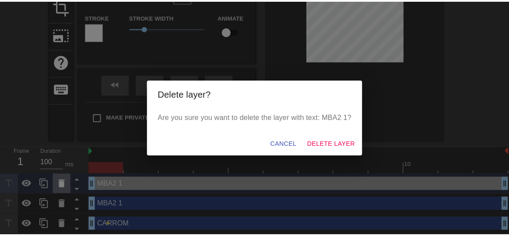
scroll to position [111, 0]
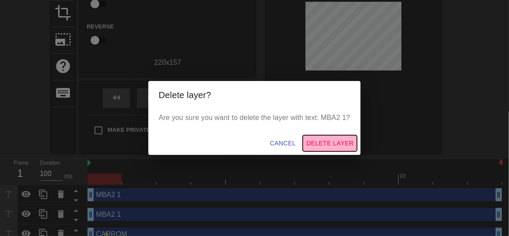
click at [326, 138] on span "Delete Layer" at bounding box center [330, 143] width 47 height 11
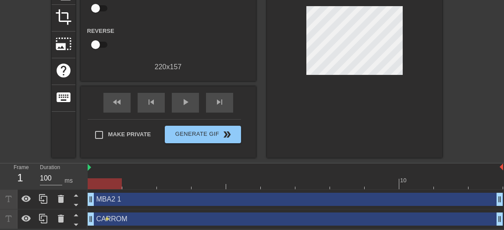
scroll to position [0, 0]
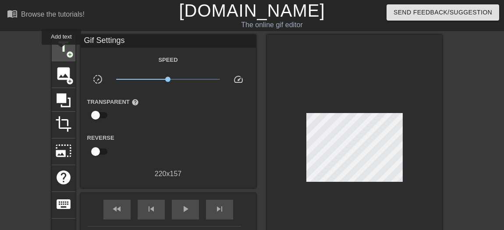
click at [61, 51] on span "title" at bounding box center [63, 47] width 17 height 17
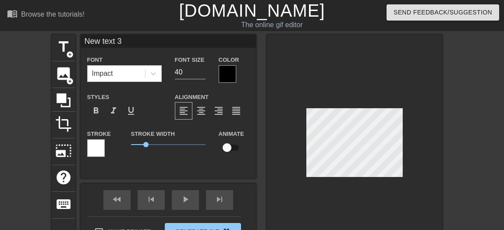
scroll to position [1, 2]
type input "New 3"
type textarea "New 3"
type input "New 3"
type textarea "New 3"
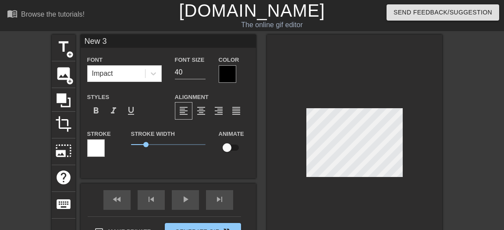
type input "Ne 3"
type textarea "Ne 3"
type input "N 3"
type textarea "N 3"
type input "3"
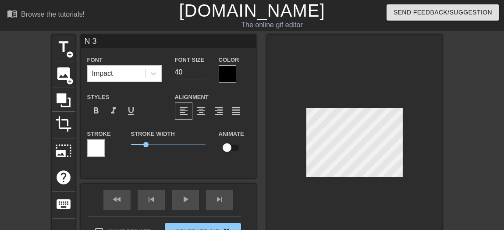
type textarea "3"
type input "M"
type textarea "M"
type input "MB"
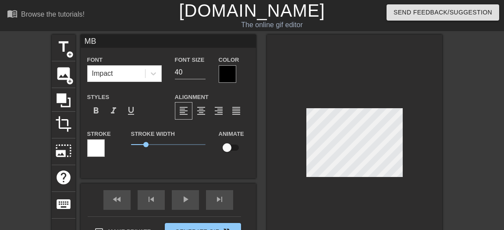
type textarea "MBA"
type input "MBA1"
type textarea "MBA1"
click at [200, 74] on input "39" at bounding box center [190, 72] width 31 height 14
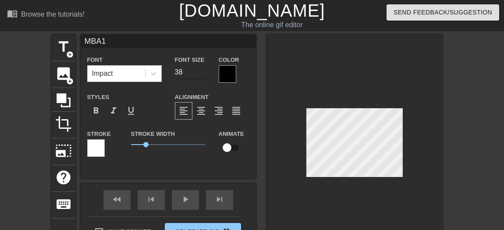
click at [200, 74] on input "38" at bounding box center [190, 72] width 31 height 14
click at [200, 74] on input "37" at bounding box center [190, 72] width 31 height 14
click at [200, 74] on input "36" at bounding box center [190, 72] width 31 height 14
click at [200, 74] on input "35" at bounding box center [190, 72] width 31 height 14
click at [200, 74] on input "34" at bounding box center [190, 72] width 31 height 14
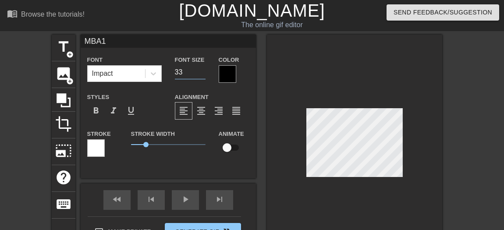
click at [200, 74] on input "33" at bounding box center [190, 72] width 31 height 14
click at [200, 74] on input "32" at bounding box center [190, 72] width 31 height 14
click at [200, 74] on input "31" at bounding box center [190, 72] width 31 height 14
click at [200, 74] on input "30" at bounding box center [190, 72] width 31 height 14
click at [200, 74] on input "29" at bounding box center [190, 72] width 31 height 14
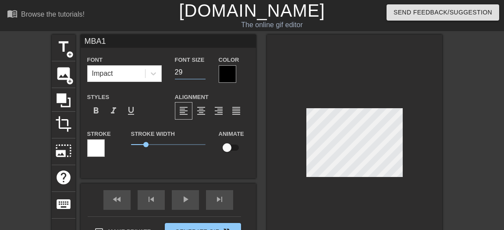
click at [200, 74] on input "28" at bounding box center [190, 72] width 31 height 14
click at [200, 75] on input "27" at bounding box center [190, 72] width 31 height 14
click at [200, 75] on input "26" at bounding box center [190, 72] width 31 height 14
click at [200, 75] on input "25" at bounding box center [190, 72] width 31 height 14
click at [200, 75] on input "24" at bounding box center [190, 72] width 31 height 14
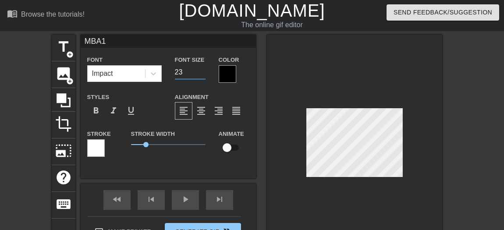
click at [200, 75] on input "23" at bounding box center [190, 72] width 31 height 14
click at [200, 75] on input "22" at bounding box center [190, 72] width 31 height 14
click at [200, 75] on input "21" at bounding box center [190, 72] width 31 height 14
click at [200, 75] on input "20" at bounding box center [190, 72] width 31 height 14
click at [200, 75] on input "19" at bounding box center [190, 72] width 31 height 14
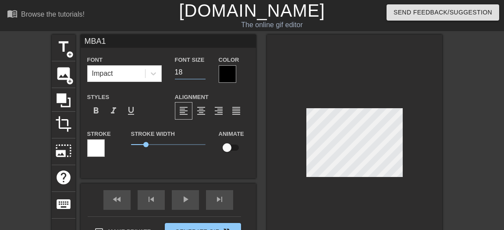
click at [200, 75] on input "18" at bounding box center [190, 72] width 31 height 14
click at [200, 75] on input "17" at bounding box center [190, 72] width 31 height 14
type input "16"
click at [200, 75] on input "16" at bounding box center [190, 72] width 31 height 14
click at [235, 146] on input "checkbox" at bounding box center [227, 147] width 50 height 17
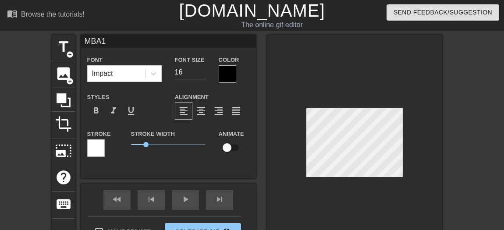
checkbox input "true"
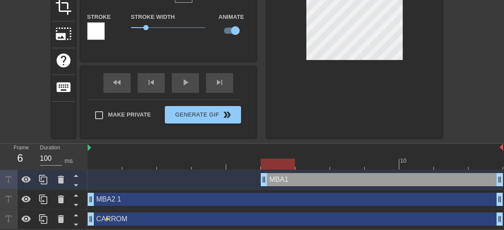
drag, startPoint x: 91, startPoint y: 180, endPoint x: 261, endPoint y: 181, distance: 169.5
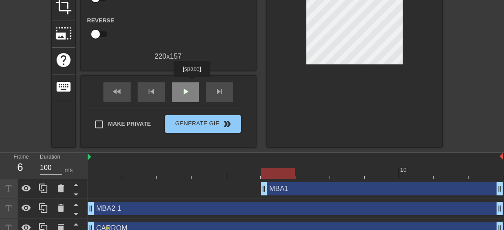
click at [191, 83] on div "play_arrow" at bounding box center [185, 92] width 27 height 20
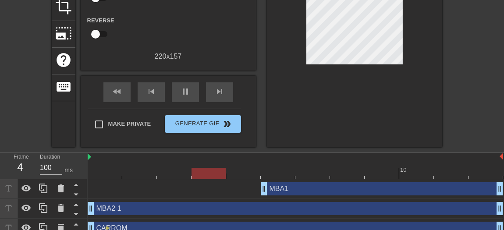
click at [152, 223] on div "CARROM drag_handle drag_handle" at bounding box center [295, 228] width 415 height 13
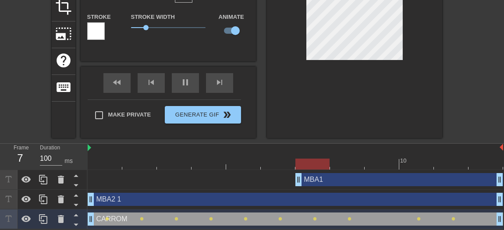
drag, startPoint x: 265, startPoint y: 180, endPoint x: 286, endPoint y: 179, distance: 20.6
click at [286, 179] on div "MBA1 drag_handle drag_handle" at bounding box center [295, 179] width 415 height 13
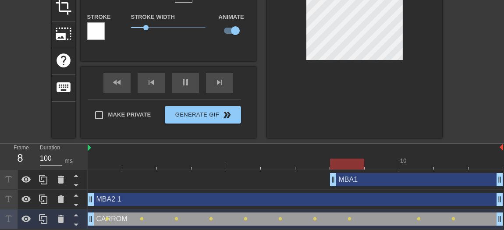
drag, startPoint x: 297, startPoint y: 180, endPoint x: 335, endPoint y: 173, distance: 37.9
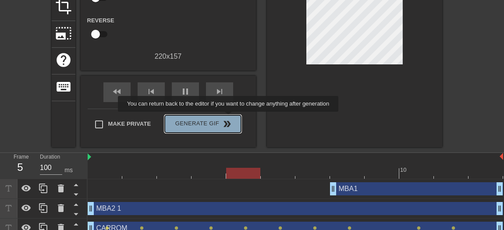
click at [229, 119] on span "double_arrow" at bounding box center [227, 124] width 11 height 11
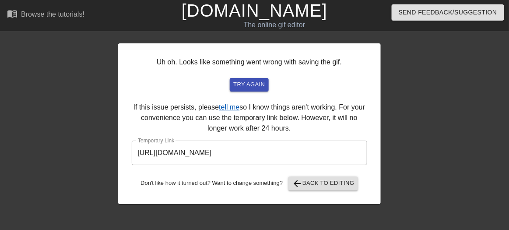
click at [228, 103] on link "tell me" at bounding box center [229, 106] width 21 height 7
click at [256, 81] on span "try again" at bounding box center [250, 85] width 32 height 10
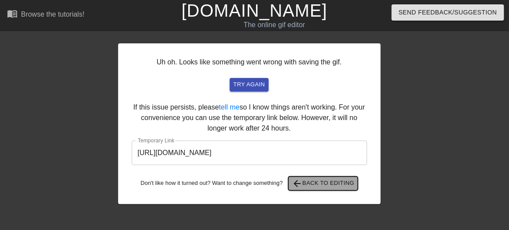
click at [307, 180] on span "arrow_back Back to Editing" at bounding box center [323, 183] width 63 height 11
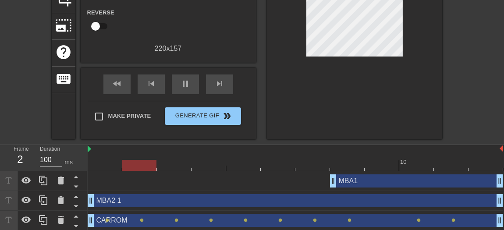
scroll to position [127, 0]
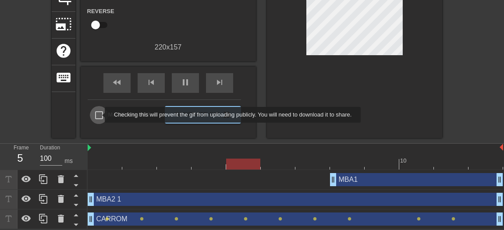
click at [99, 115] on input "Make Private" at bounding box center [99, 115] width 18 height 18
checkbox input "true"
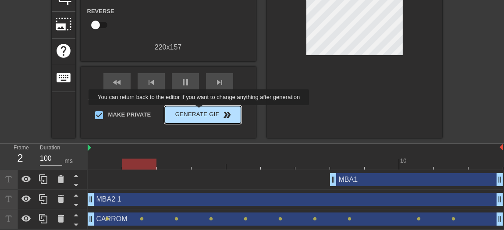
click at [200, 111] on span "Generate Gif double_arrow" at bounding box center [202, 115] width 69 height 11
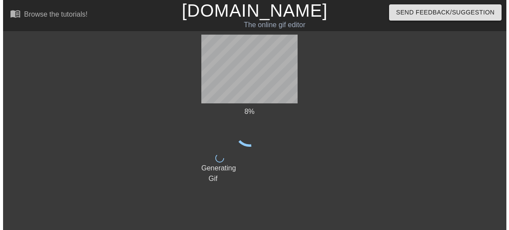
scroll to position [0, 0]
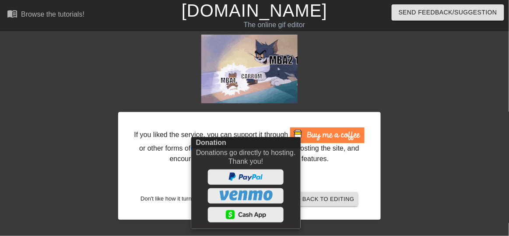
click at [318, 185] on div at bounding box center [254, 118] width 509 height 236
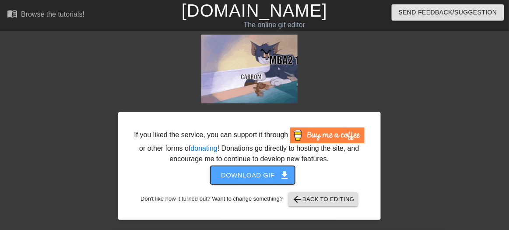
click at [268, 174] on span "Download gif get_app" at bounding box center [253, 175] width 64 height 11
